Goal: Transaction & Acquisition: Purchase product/service

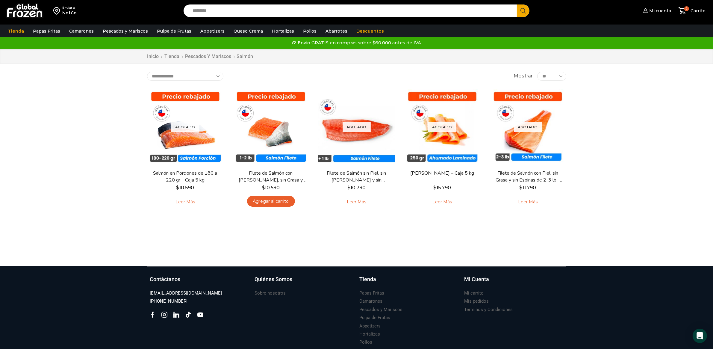
click at [639, 172] on div "Enviar a NotCo Search input Search Mi cuenta Mi perfil" at bounding box center [356, 133] width 713 height 266
